Goal: Information Seeking & Learning: Find specific fact

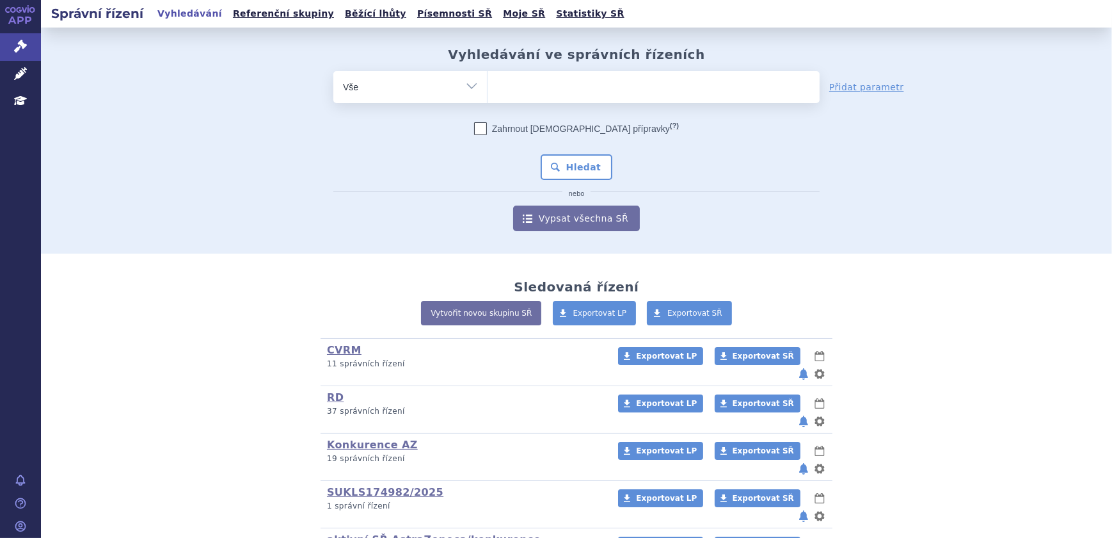
click at [517, 98] on span at bounding box center [654, 87] width 332 height 32
click at [488, 98] on select at bounding box center [487, 86] width 1 height 32
type input "pe"
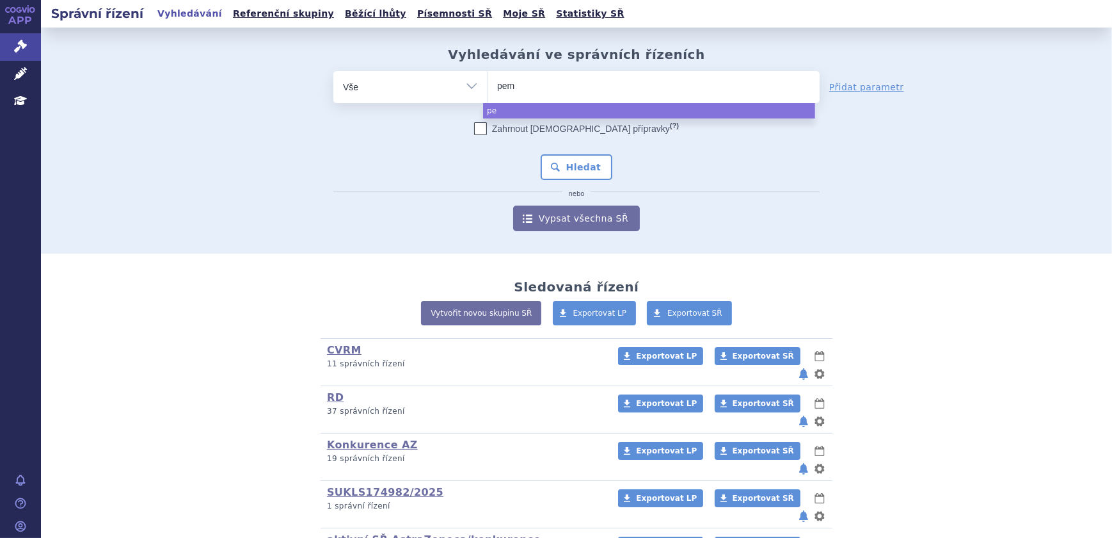
type input "pemb"
type input "pembro"
select select "pembro"
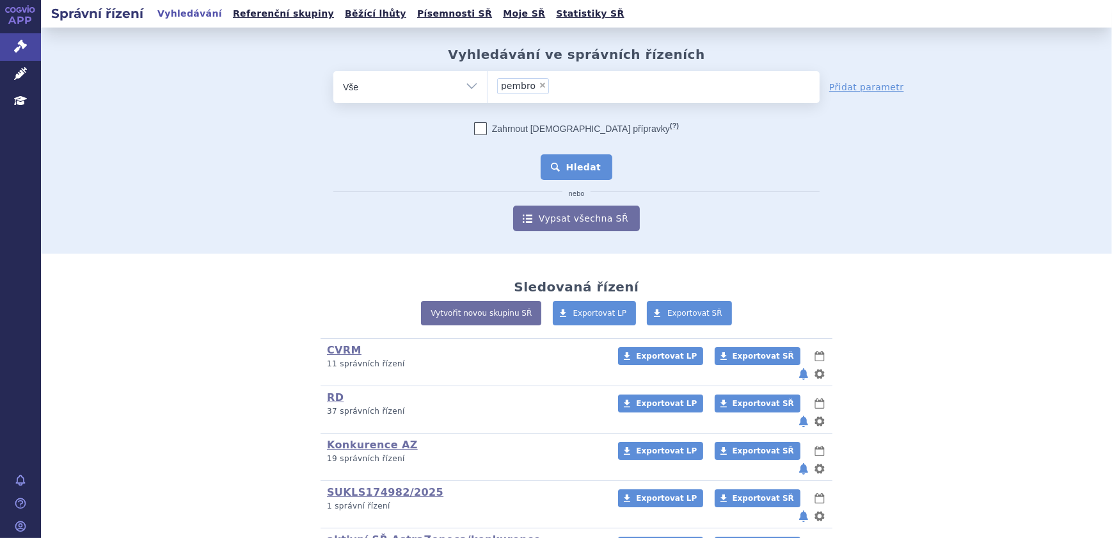
click at [555, 159] on button "Hledat" at bounding box center [577, 167] width 72 height 26
